Goal: Task Accomplishment & Management: Use online tool/utility

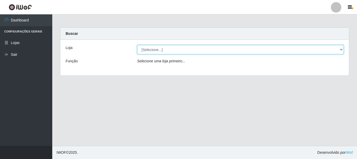
click at [168, 49] on select "[Selecione...] Casatudo BR" at bounding box center [240, 49] width 207 height 9
select select "197"
click at [137, 45] on select "[Selecione...] Casatudo BR" at bounding box center [240, 49] width 207 height 9
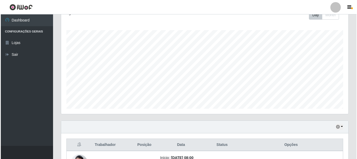
scroll to position [150, 0]
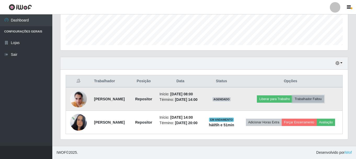
click at [318, 95] on button "Trabalhador Faltou" at bounding box center [308, 98] width 32 height 7
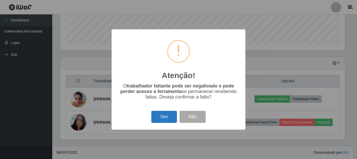
click at [164, 122] on button "Sim" at bounding box center [163, 117] width 25 height 12
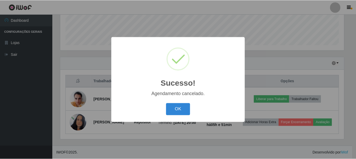
scroll to position [119, 0]
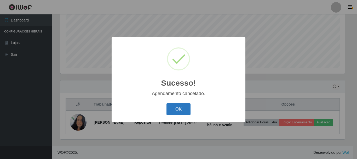
click at [182, 112] on button "OK" at bounding box center [179, 109] width 24 height 12
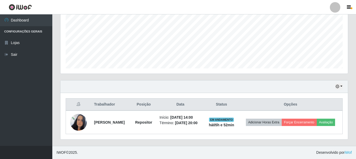
scroll to position [109, 287]
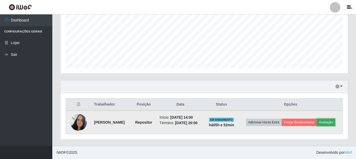
click at [329, 121] on button "Avaliação" at bounding box center [326, 121] width 19 height 7
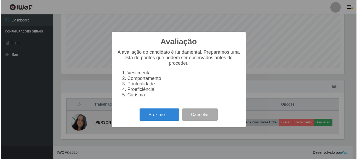
scroll to position [109, 285]
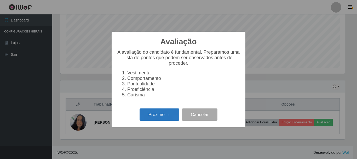
click at [155, 115] on button "Próximo →" at bounding box center [160, 114] width 40 height 12
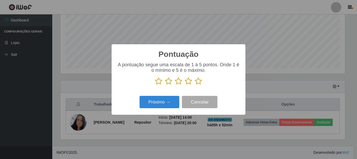
scroll to position [261458, 261282]
click at [198, 84] on icon at bounding box center [198, 81] width 7 height 8
click at [195, 85] on input "radio" at bounding box center [195, 85] width 0 height 0
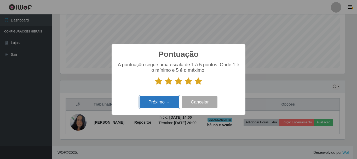
click at [170, 100] on button "Próximo →" at bounding box center [160, 102] width 40 height 12
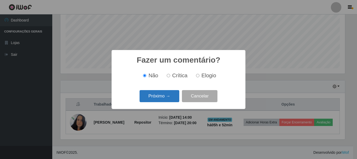
click at [163, 94] on button "Próximo →" at bounding box center [160, 96] width 40 height 12
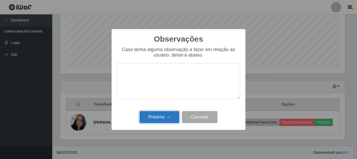
click at [150, 118] on button "Próximo →" at bounding box center [160, 117] width 40 height 12
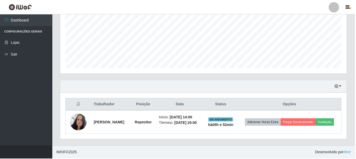
scroll to position [109, 287]
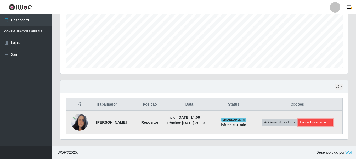
click at [325, 122] on button "Forçar Encerramento" at bounding box center [315, 121] width 35 height 7
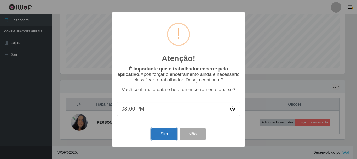
click at [168, 137] on button "Sim" at bounding box center [163, 134] width 25 height 12
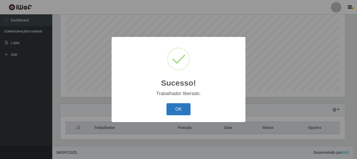
click at [176, 115] on button "OK" at bounding box center [179, 109] width 24 height 12
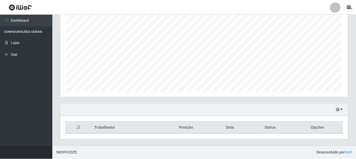
scroll to position [109, 287]
